Goal: Transaction & Acquisition: Purchase product/service

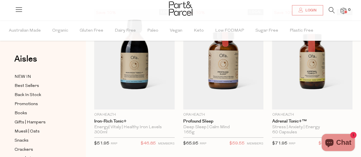
scroll to position [77, 0]
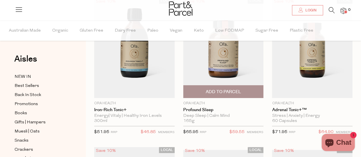
click at [221, 54] on img at bounding box center [223, 48] width 80 height 100
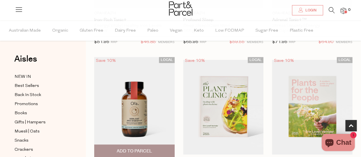
scroll to position [168, 0]
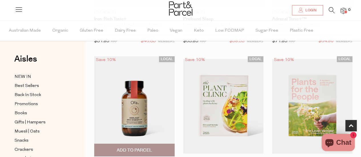
click at [128, 100] on img at bounding box center [134, 106] width 80 height 100
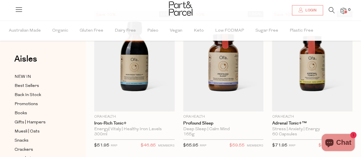
scroll to position [63, 0]
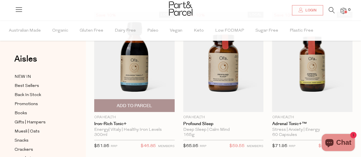
click at [122, 68] on img at bounding box center [134, 62] width 80 height 100
